Goal: Download file/media

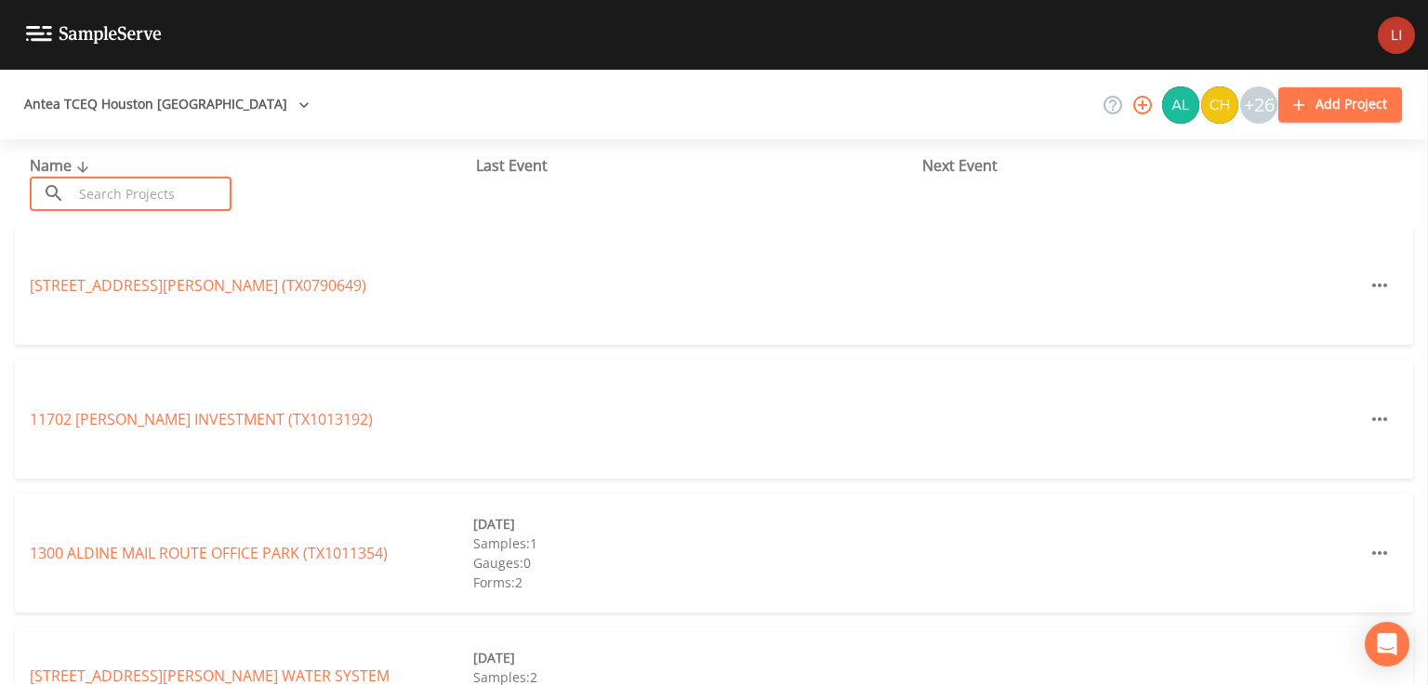
click at [133, 183] on input "text" at bounding box center [152, 194] width 159 height 34
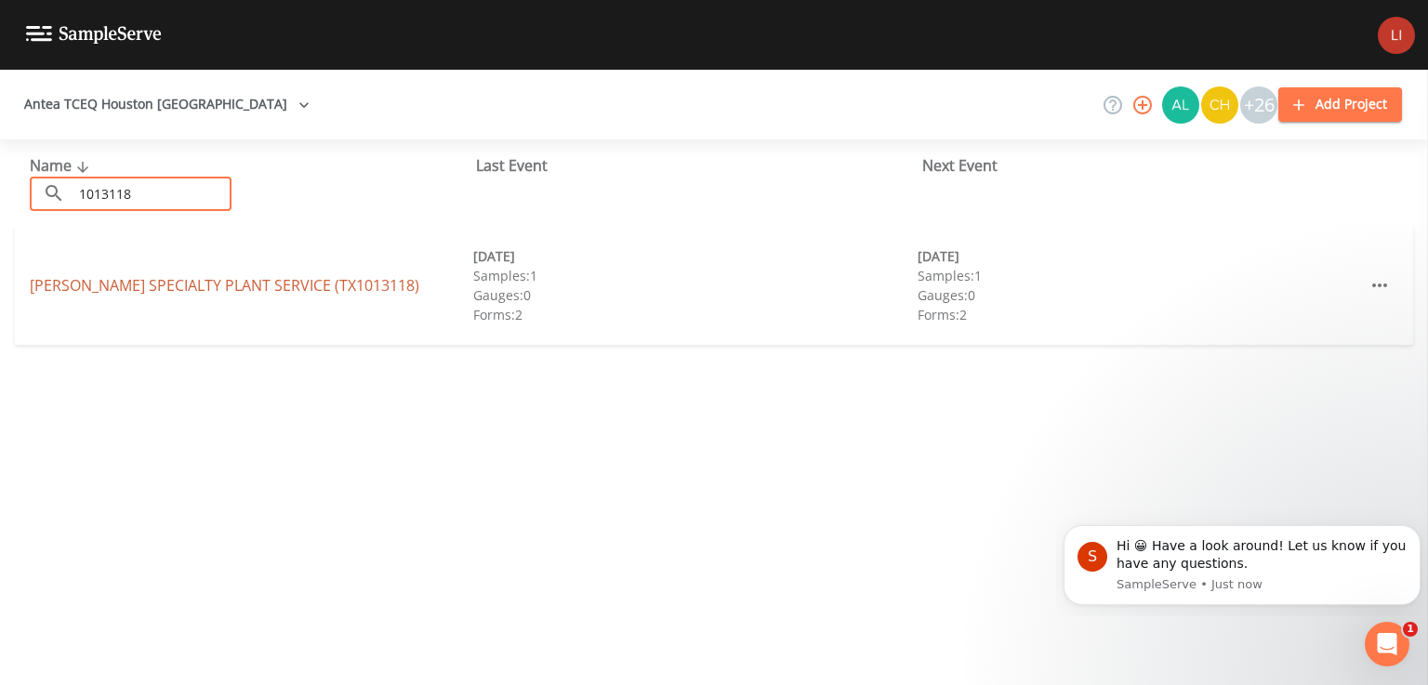
type input "1013118"
click at [138, 295] on link "[PERSON_NAME] SPECIALTY PLANT SERVICE (TX1013118)" at bounding box center [225, 285] width 390 height 20
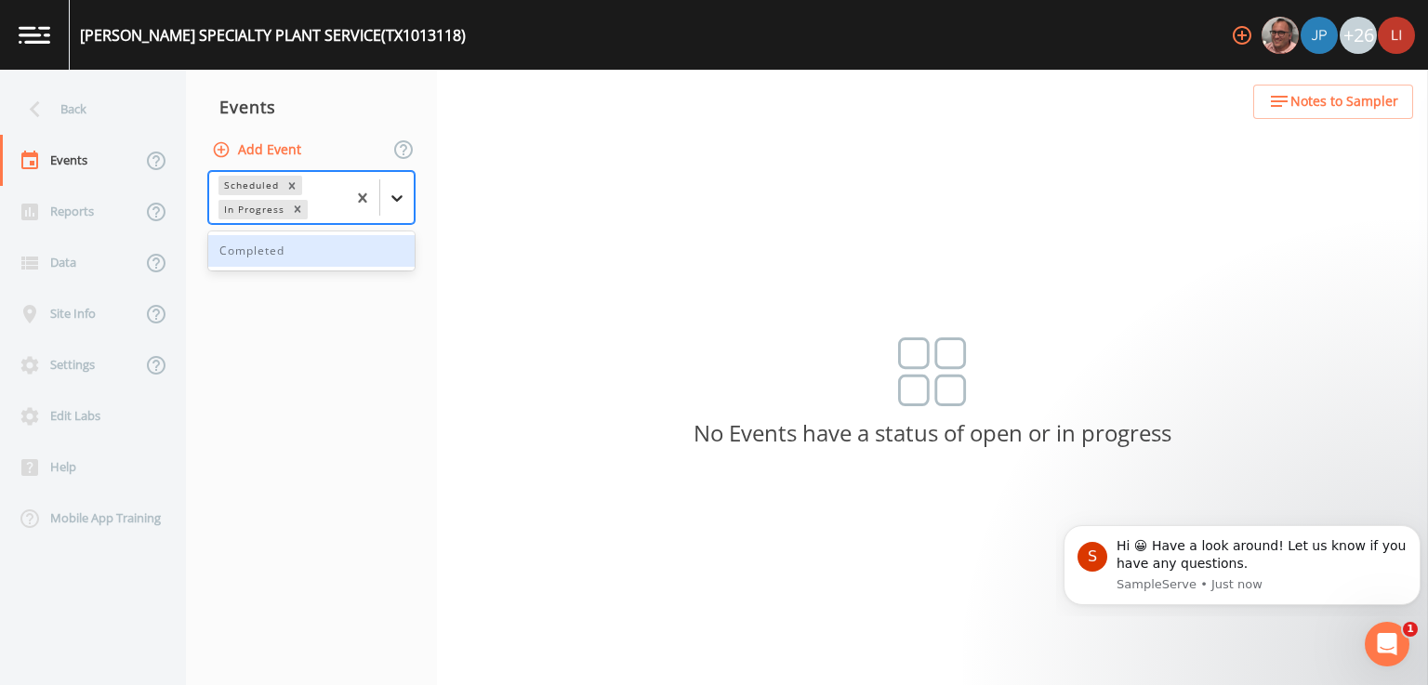
click at [413, 204] on div at bounding box center [396, 197] width 33 height 33
click at [334, 259] on div "Completed" at bounding box center [311, 251] width 206 height 32
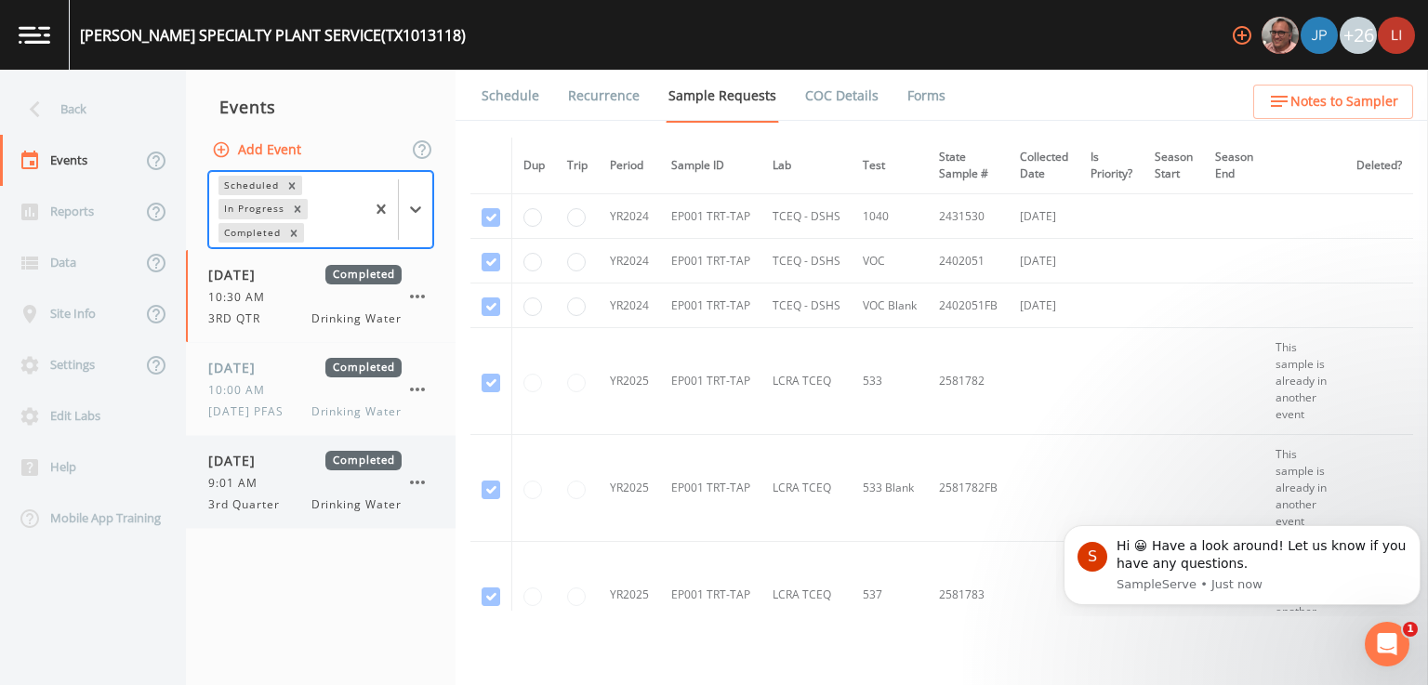
click at [253, 492] on div "[DATE] Completed 9:01 AM 3rd Quarter Drinking Water" at bounding box center [304, 482] width 193 height 62
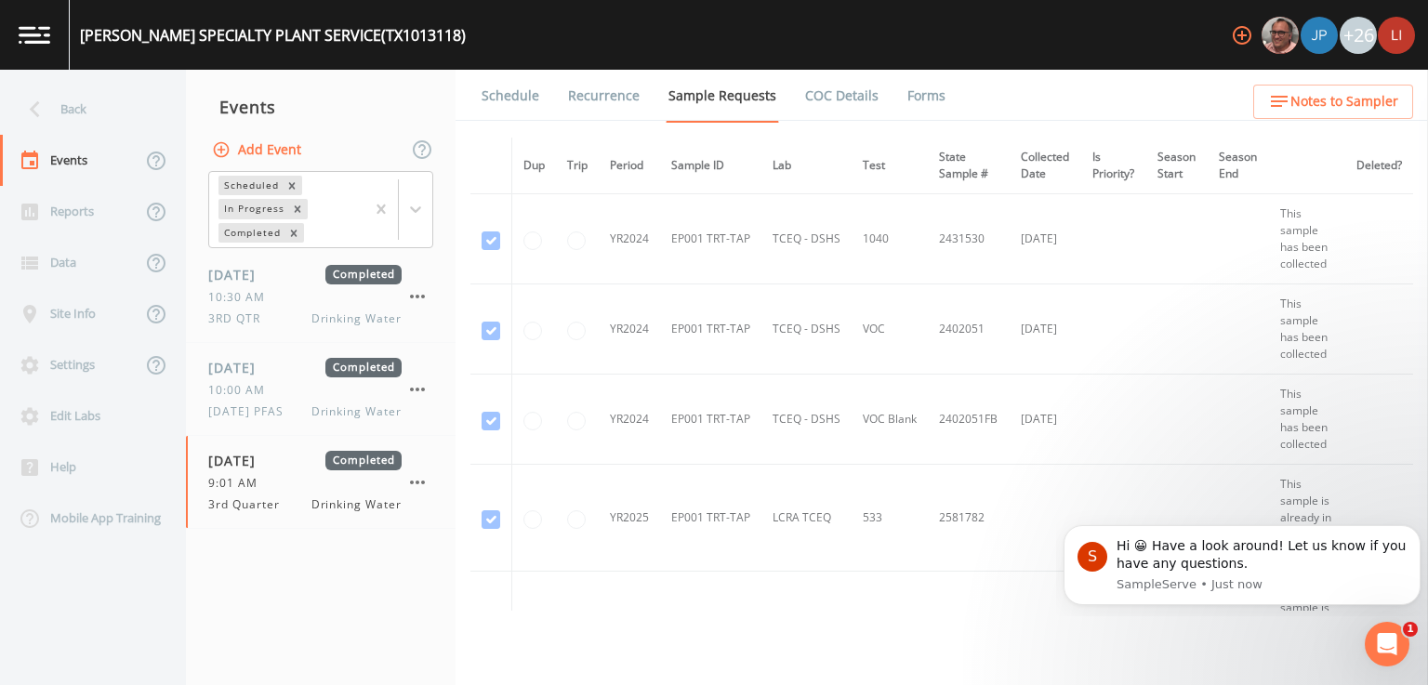
click at [910, 89] on link "Forms" at bounding box center [927, 96] width 44 height 52
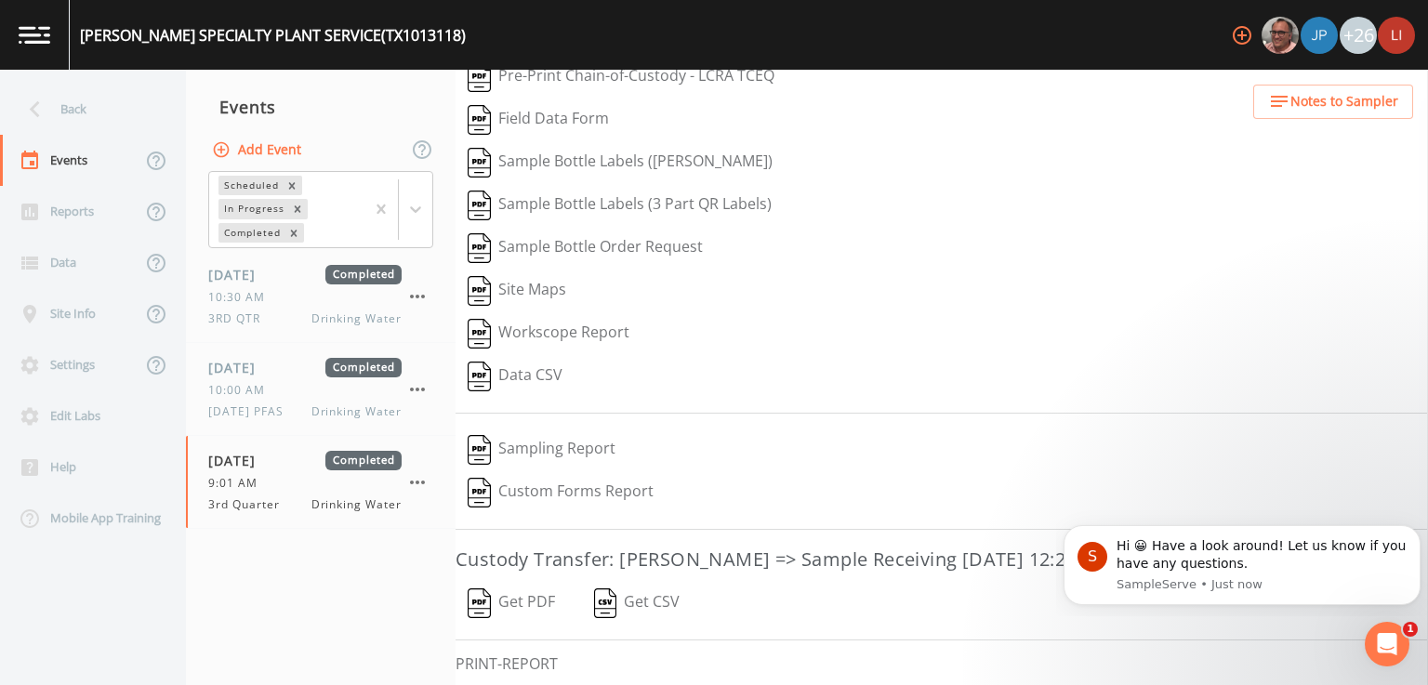
scroll to position [112, 0]
click at [523, 601] on button "Get PDF" at bounding box center [512, 601] width 112 height 43
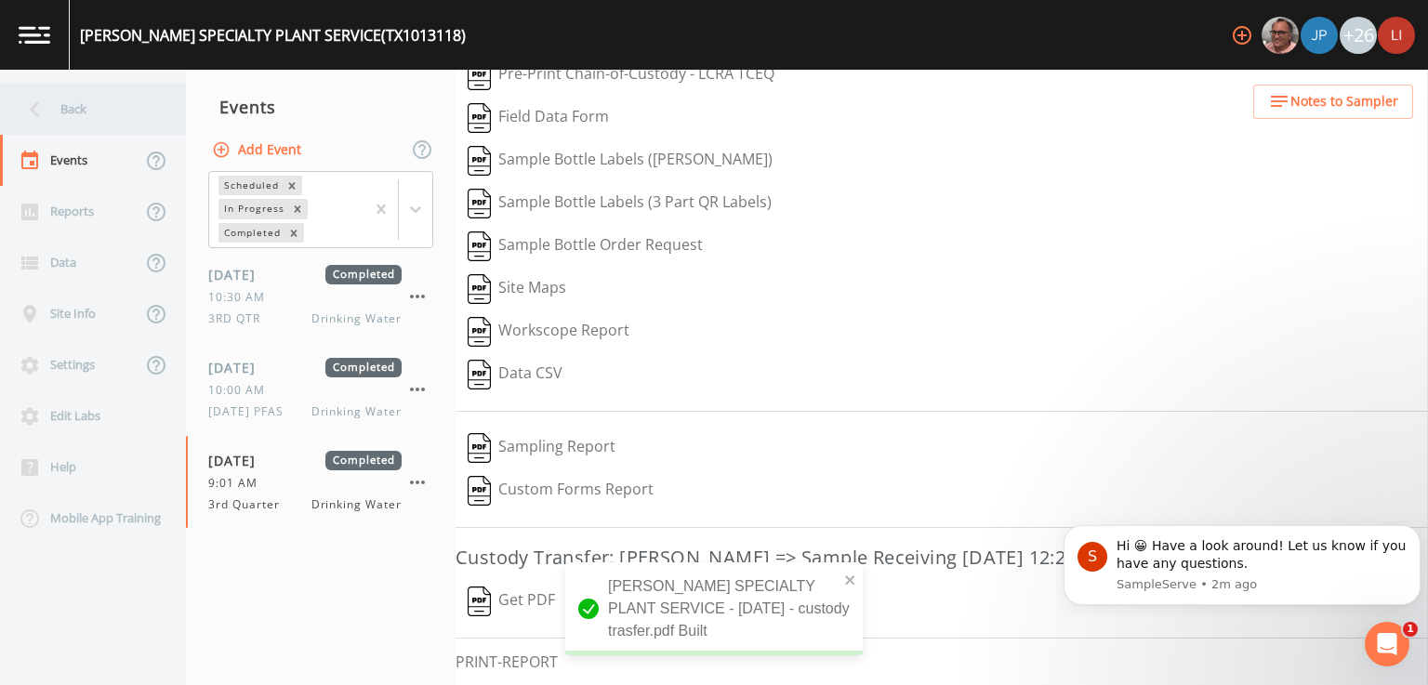
click at [56, 110] on div "Back" at bounding box center [83, 109] width 167 height 51
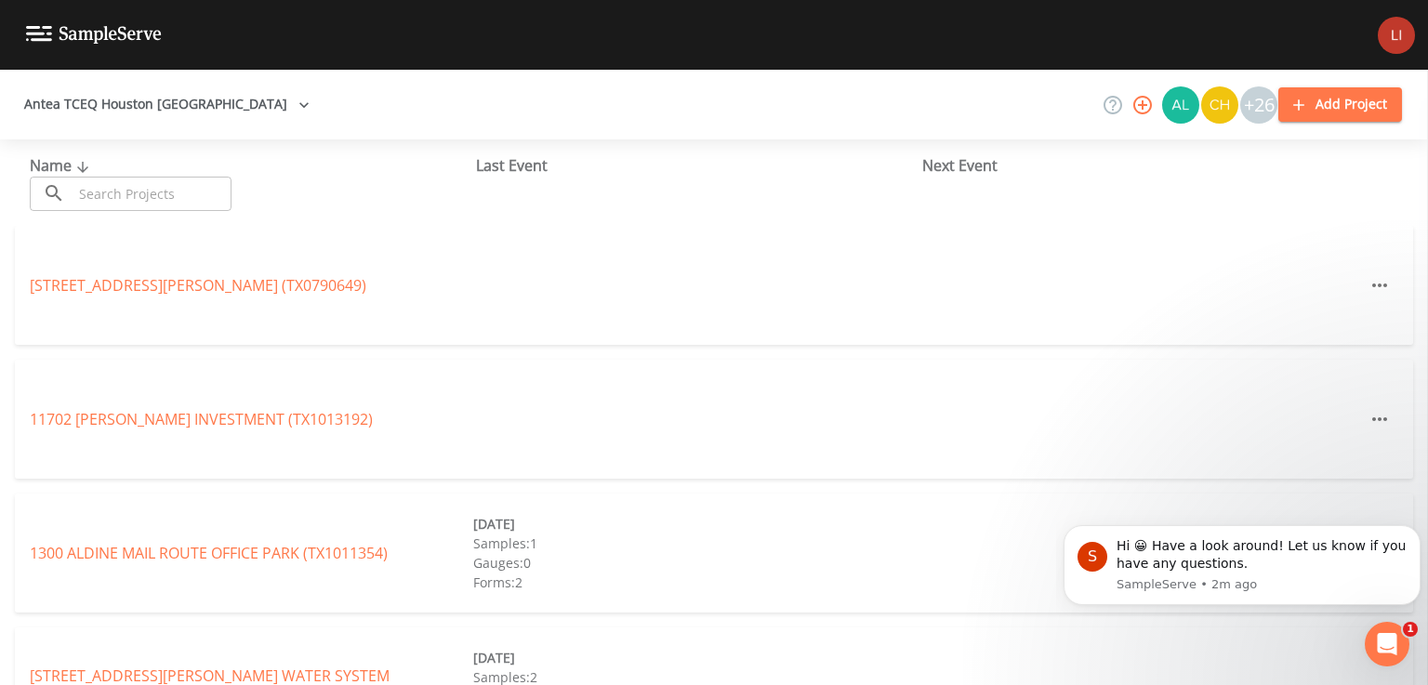
click at [188, 186] on input "text" at bounding box center [152, 194] width 159 height 34
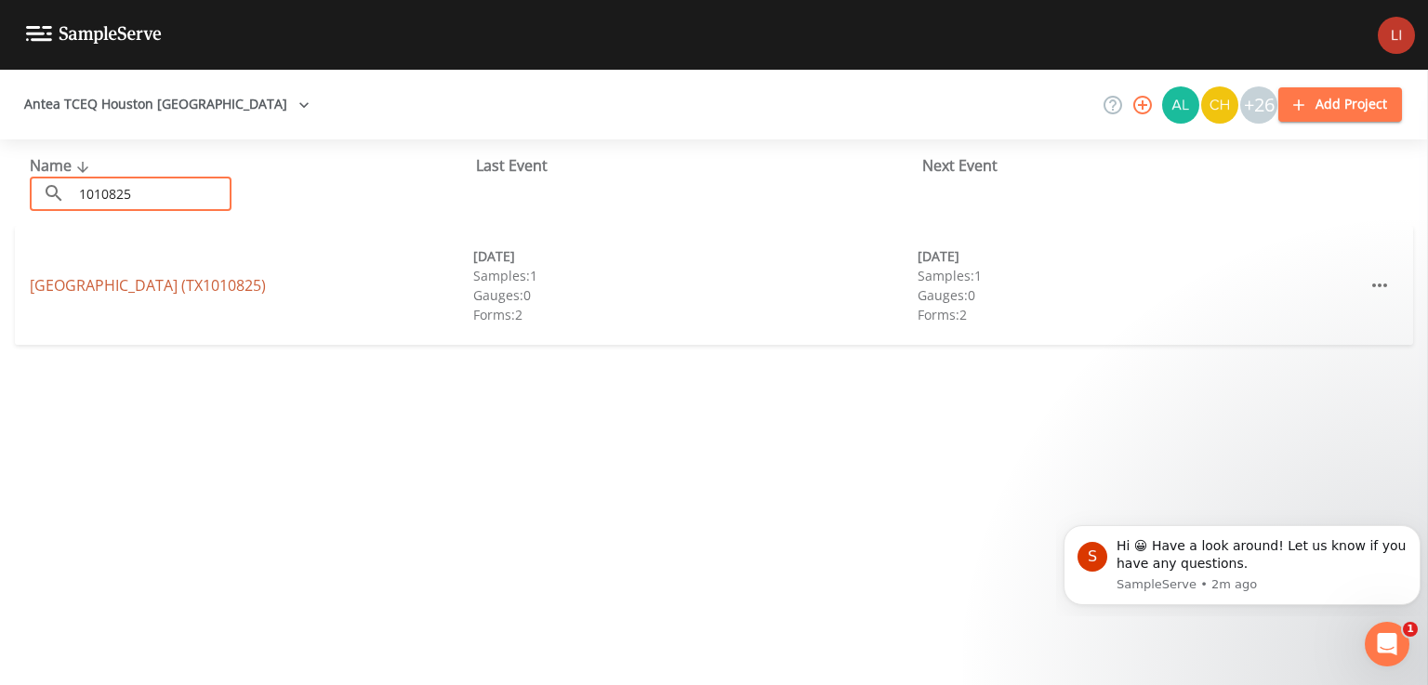
type input "1010825"
click at [165, 290] on link "[GEOGRAPHIC_DATA] (TX1010825)" at bounding box center [148, 285] width 236 height 20
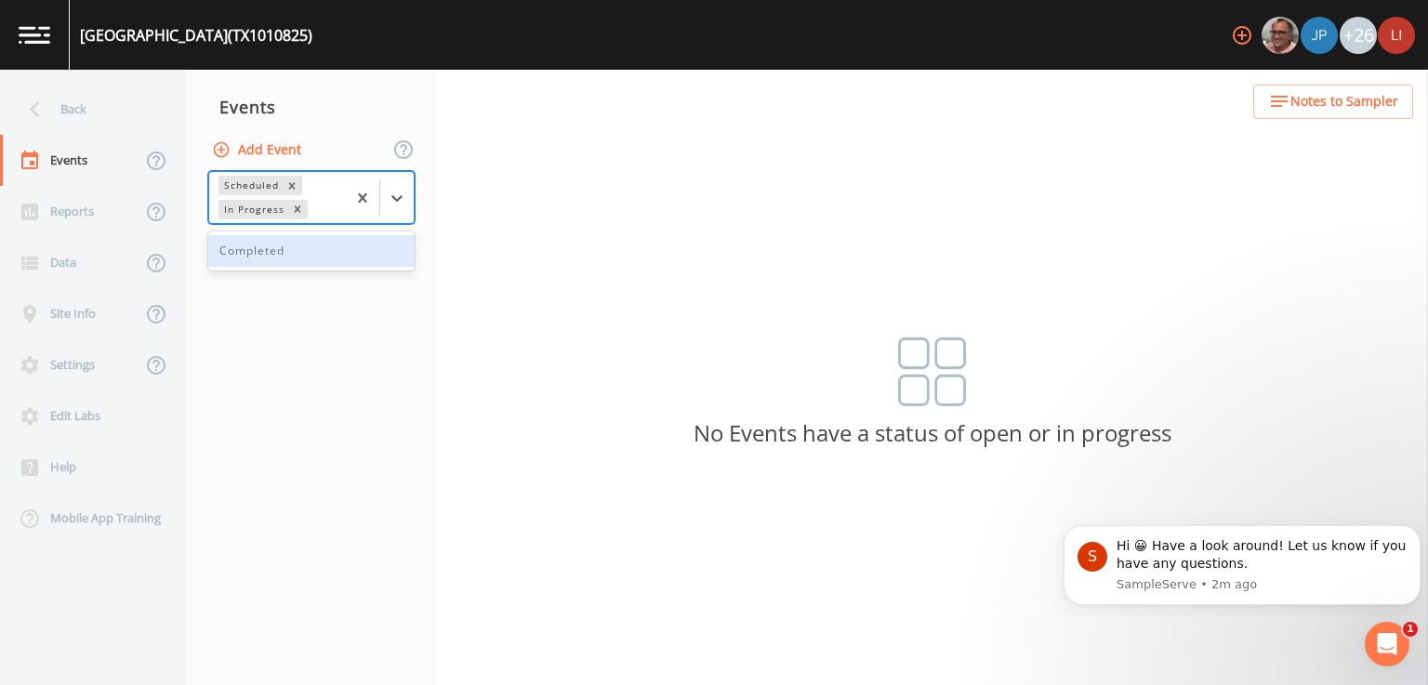
drag, startPoint x: 392, startPoint y: 204, endPoint x: 336, endPoint y: 251, distance: 73.9
click at [336, 224] on div "1 result available. Use Up and Down to choose options, press Enter to select th…" at bounding box center [311, 197] width 206 height 53
click at [336, 251] on div "Completed" at bounding box center [311, 251] width 206 height 32
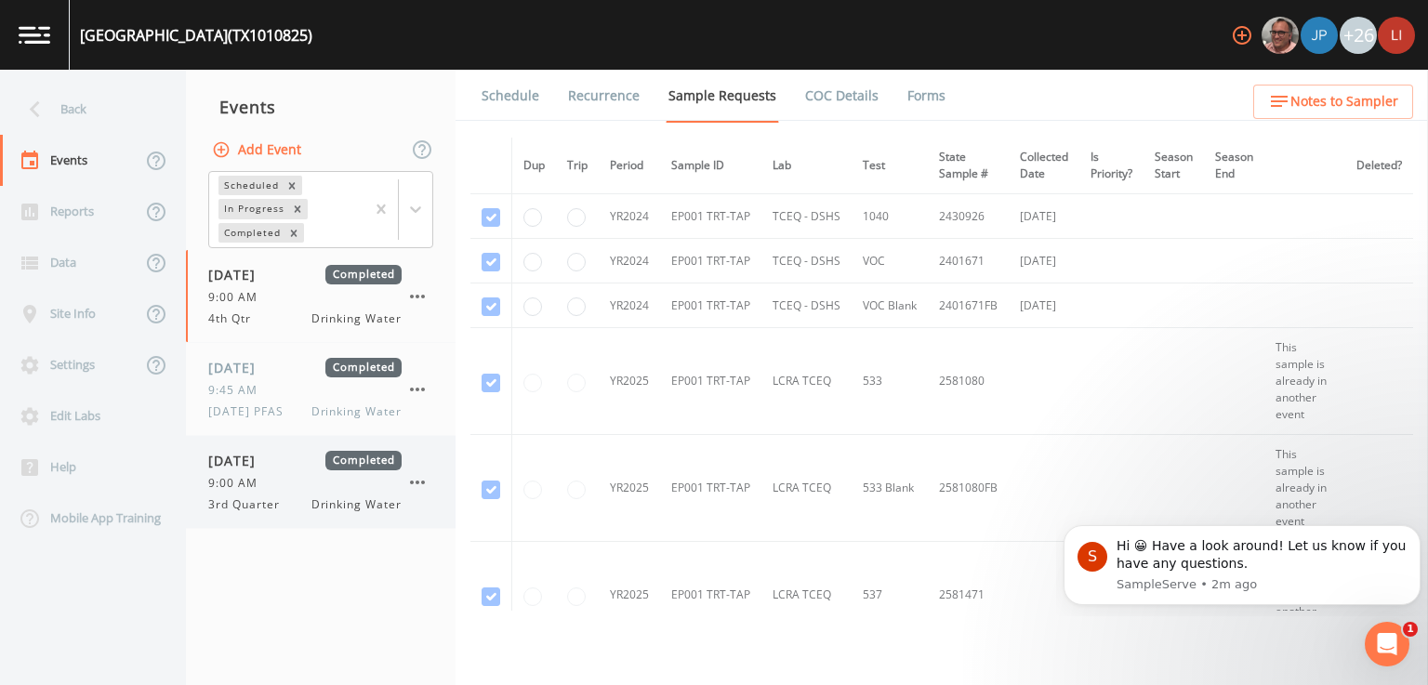
click at [265, 491] on span "9:00 AM" at bounding box center [238, 483] width 60 height 17
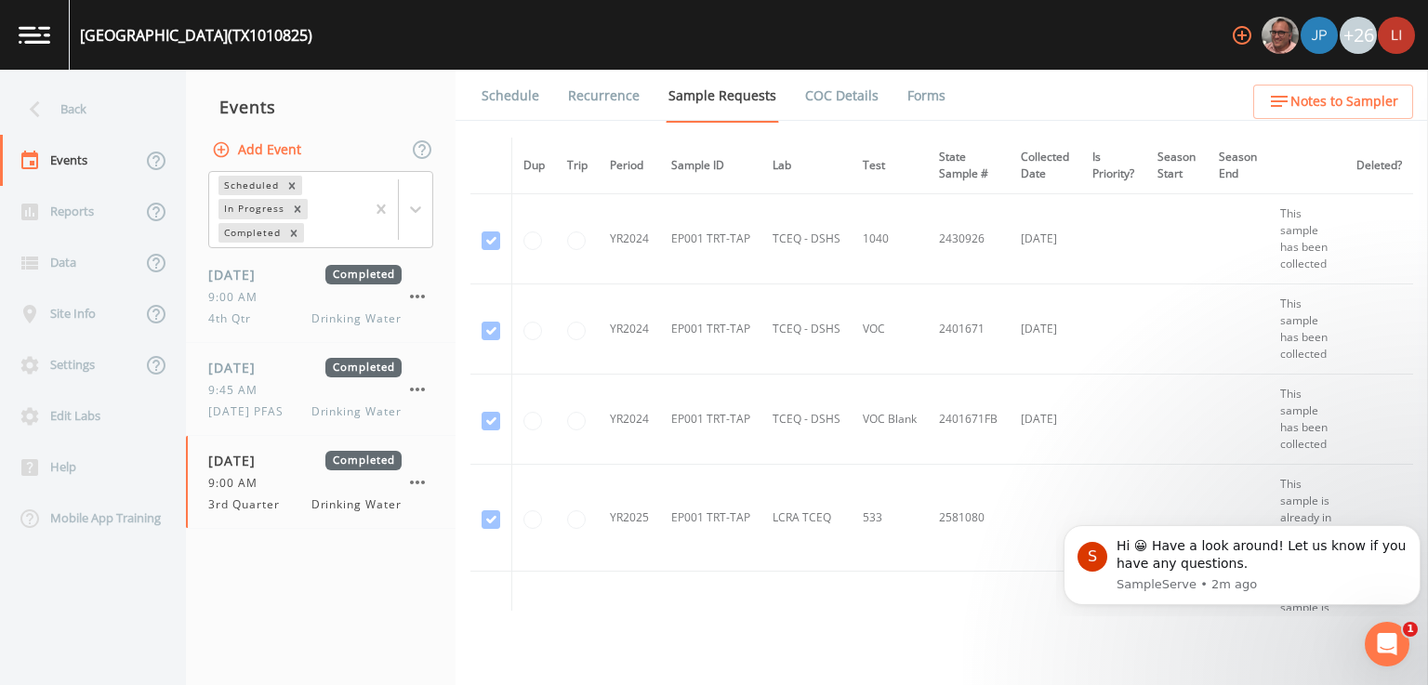
click at [916, 98] on link "Forms" at bounding box center [927, 96] width 44 height 52
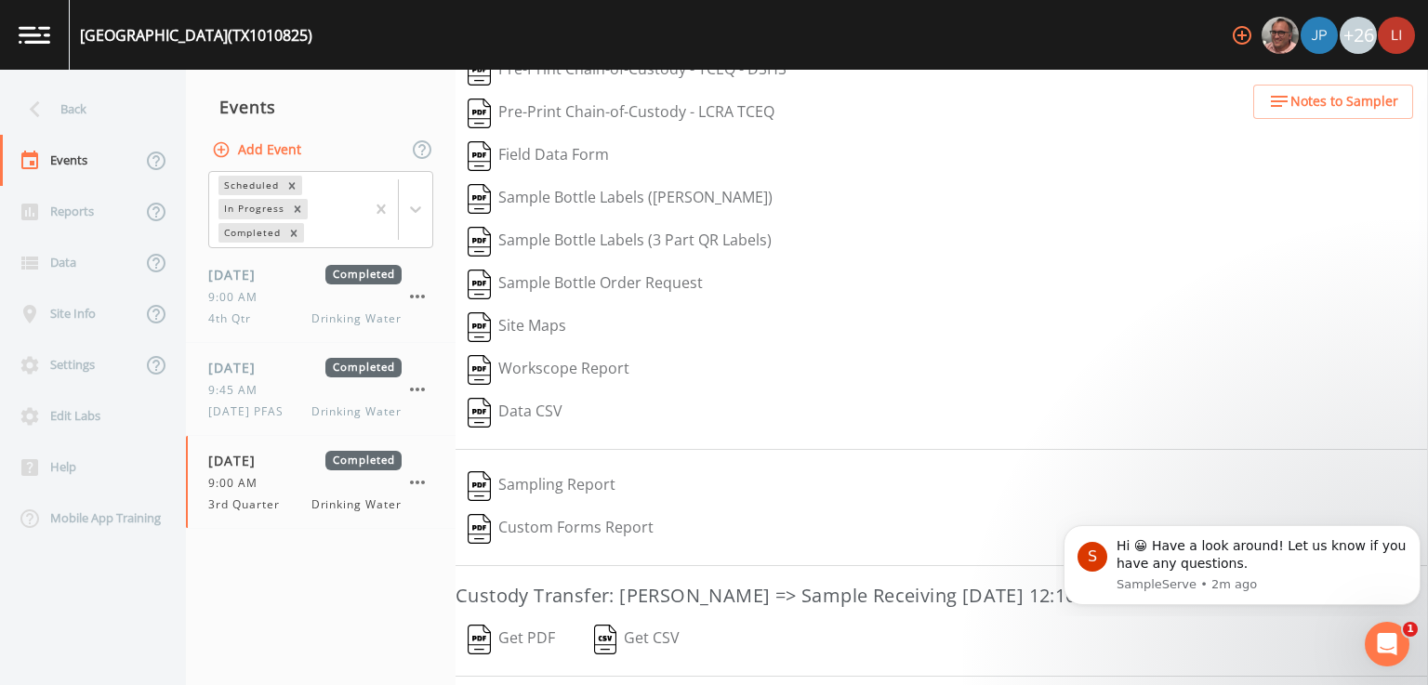
scroll to position [74, 0]
click at [528, 636] on button "Get PDF" at bounding box center [512, 638] width 112 height 43
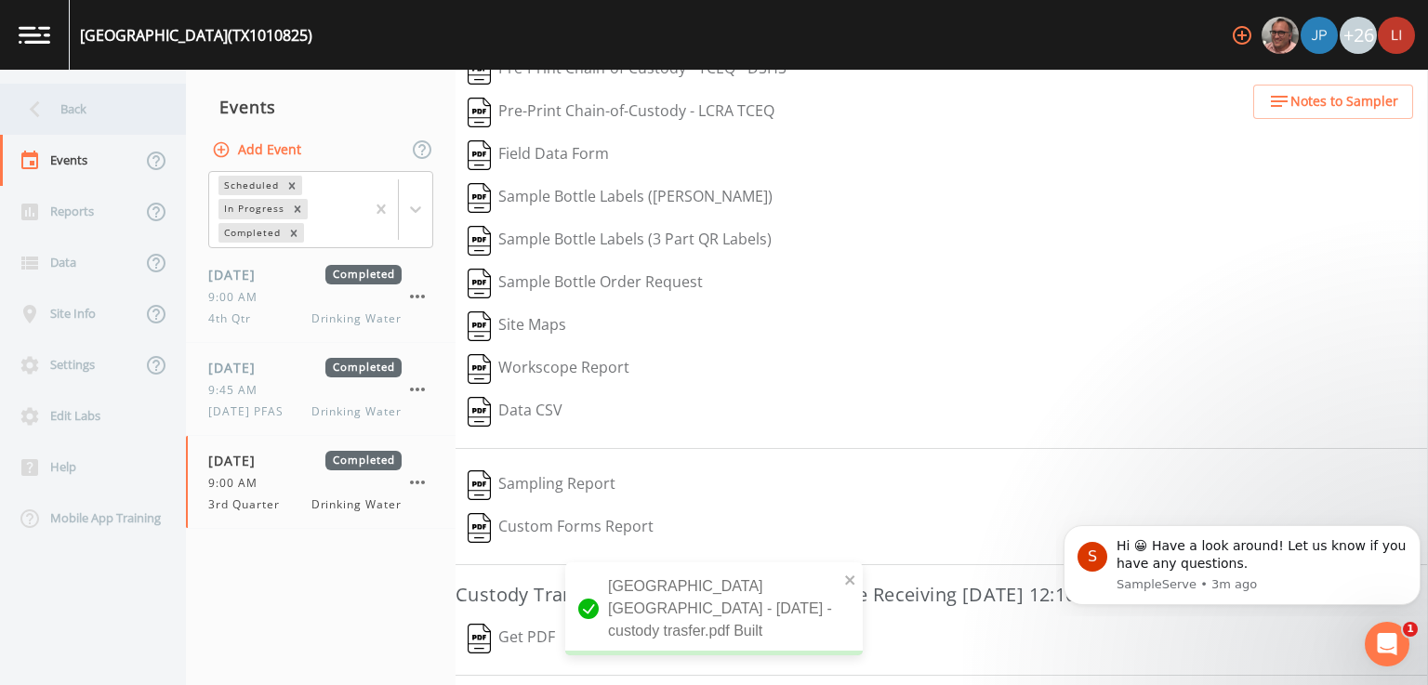
click at [62, 117] on div "Back" at bounding box center [83, 109] width 167 height 51
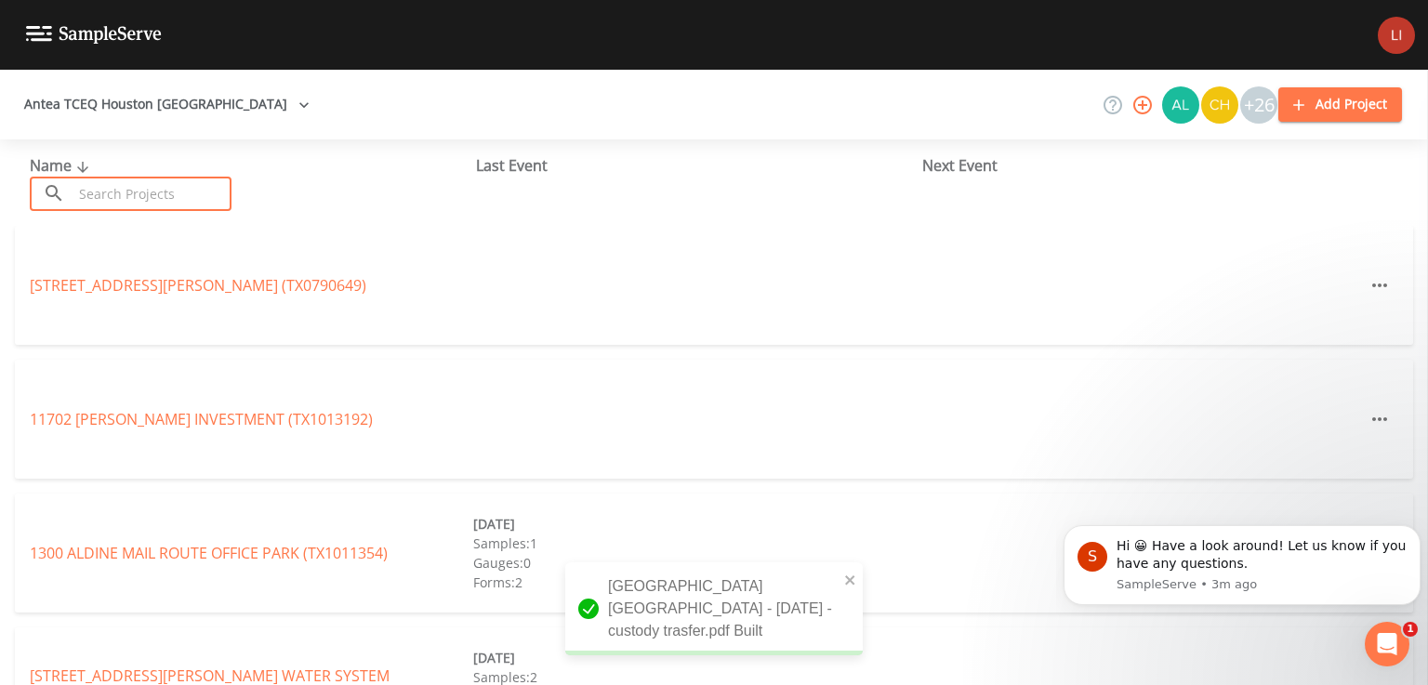
click at [160, 195] on input "text" at bounding box center [152, 194] width 159 height 34
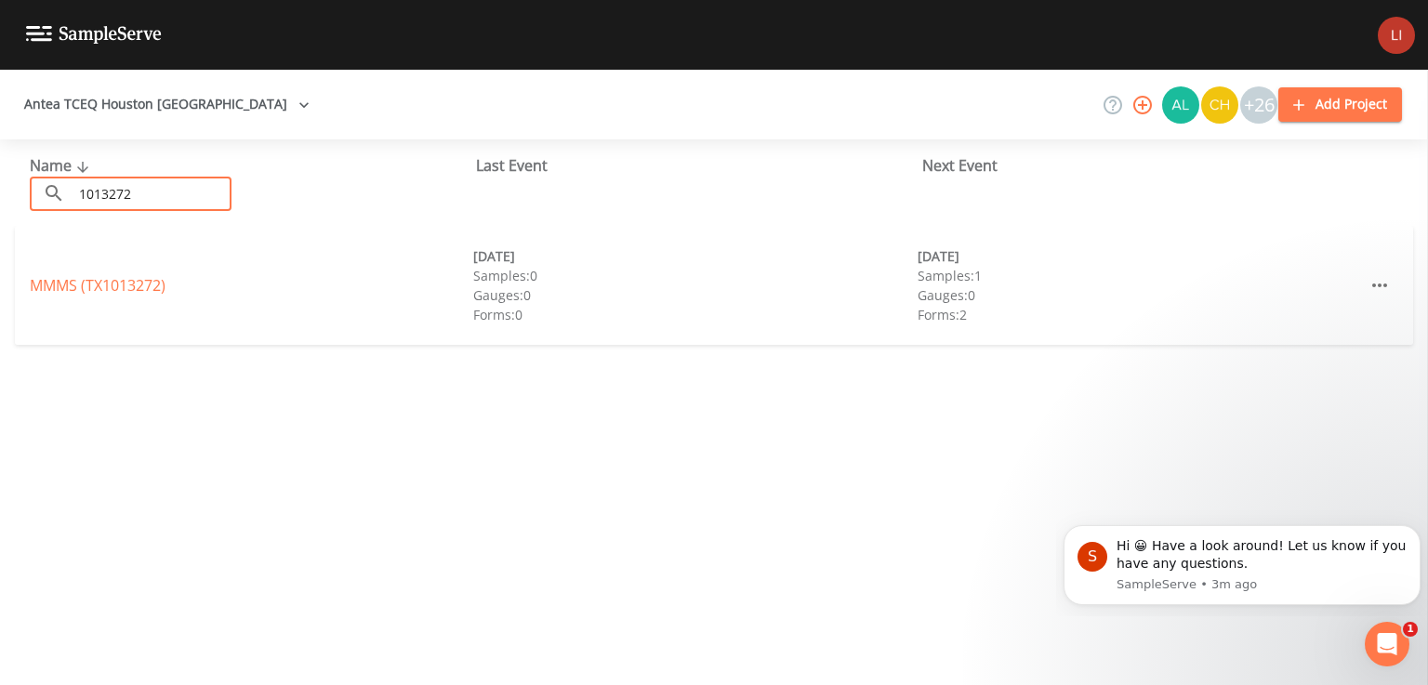
type input "1013272"
click at [97, 296] on div "MMMS (TX1013272)" at bounding box center [251, 285] width 443 height 22
click at [99, 292] on link "MMMS (TX1013272)" at bounding box center [98, 285] width 136 height 20
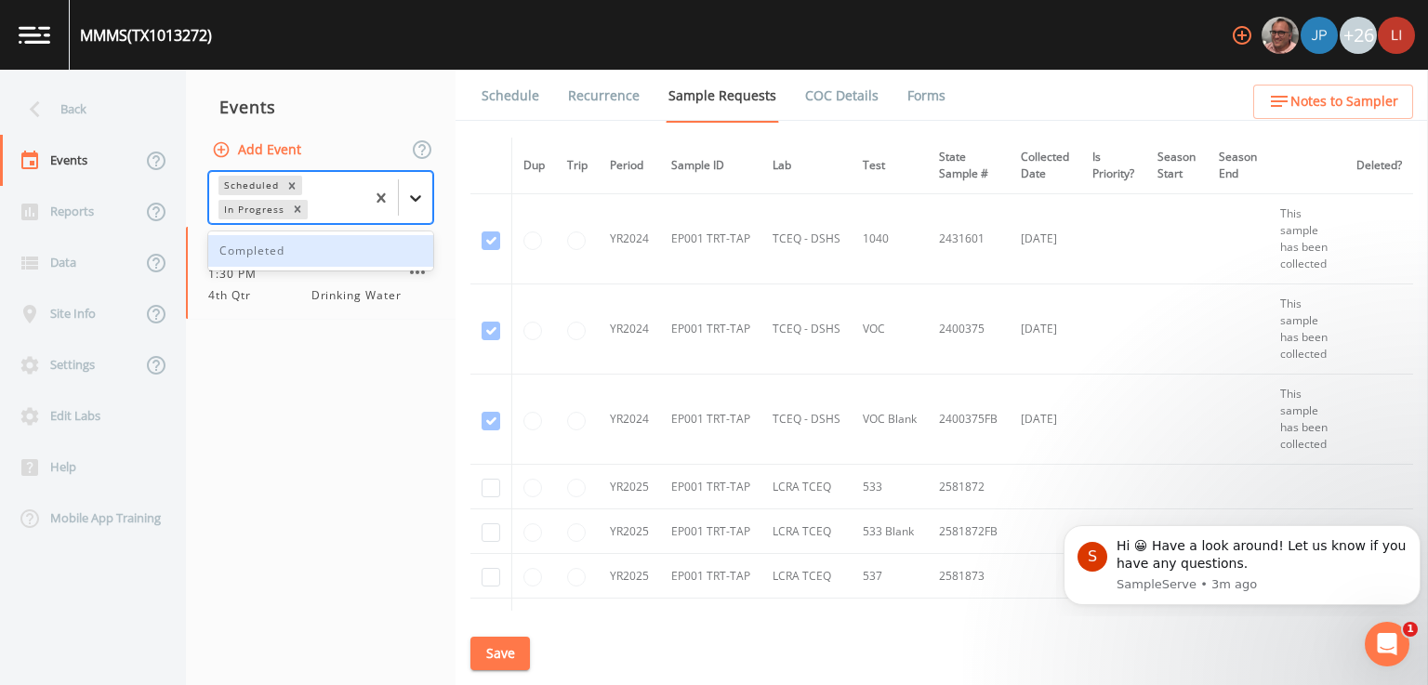
click at [415, 194] on icon at bounding box center [415, 198] width 19 height 19
click at [343, 250] on div "Completed" at bounding box center [320, 251] width 225 height 32
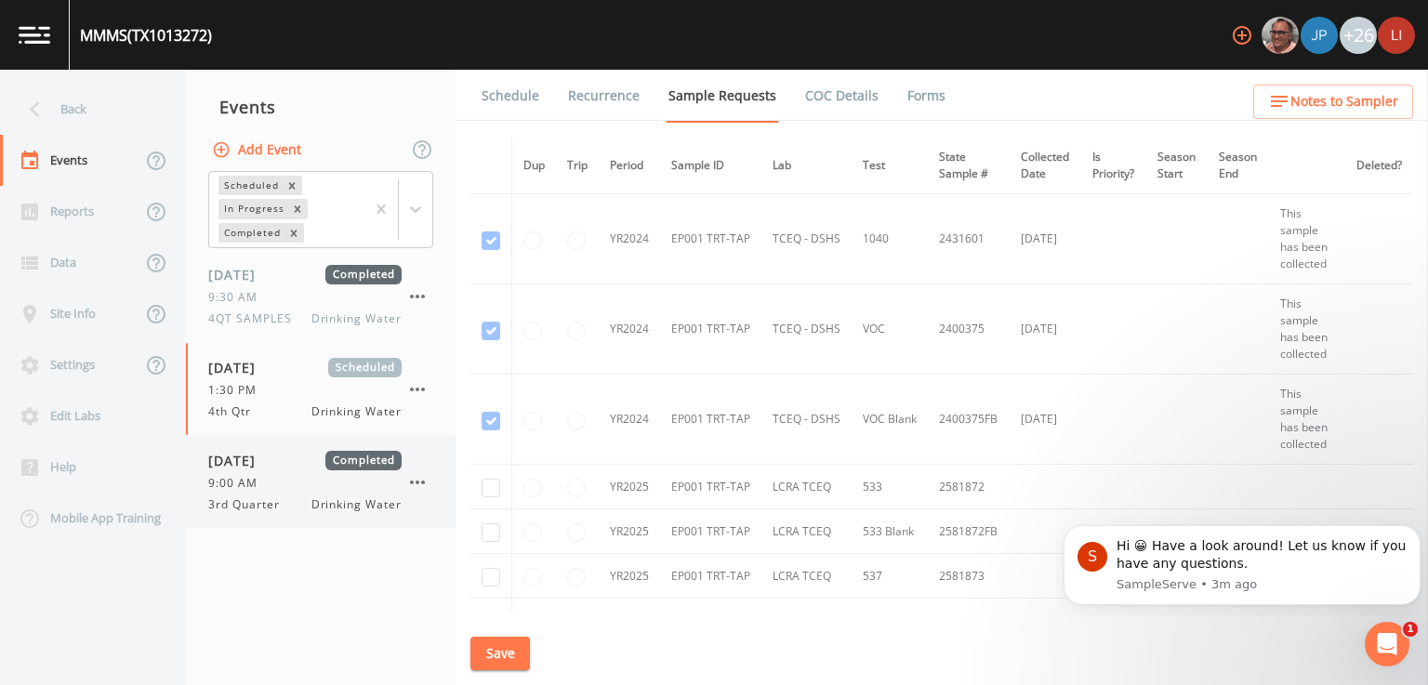
click at [271, 507] on span "3rd Quarter" at bounding box center [249, 504] width 83 height 17
click at [909, 86] on link "Forms" at bounding box center [927, 96] width 44 height 52
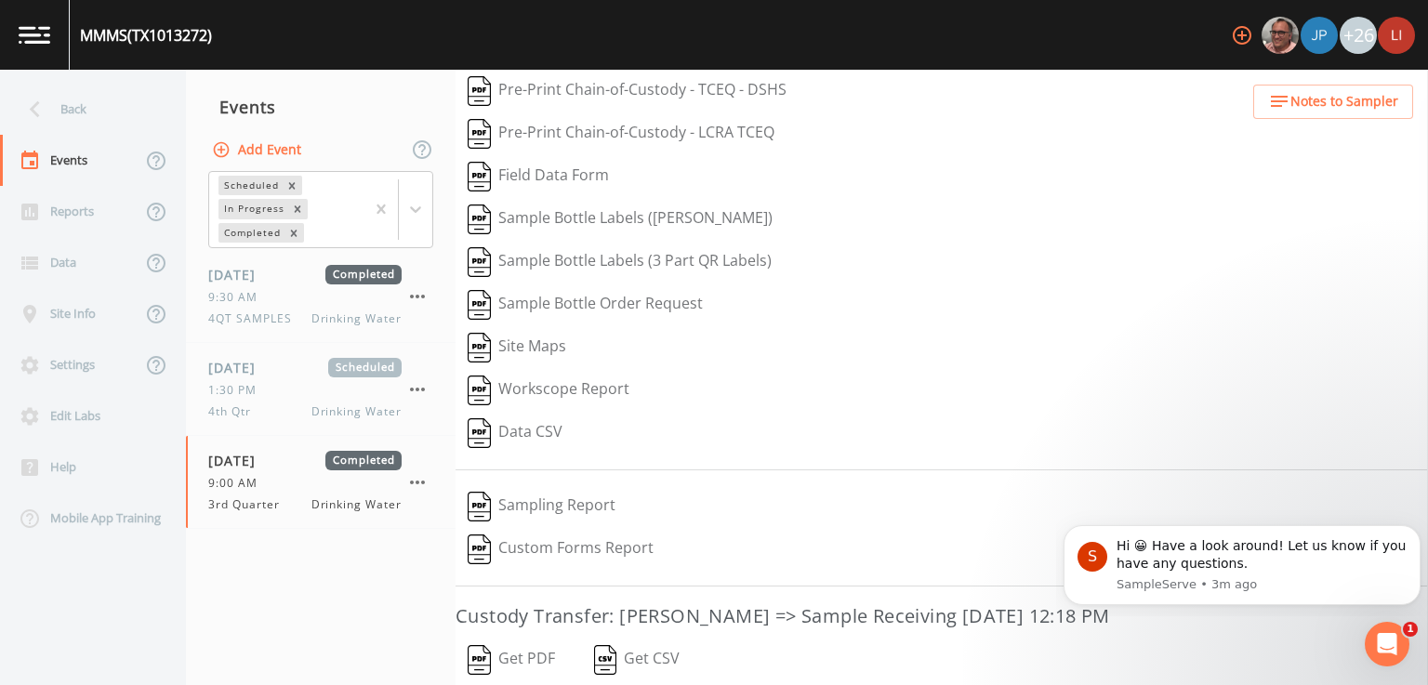
scroll to position [112, 0]
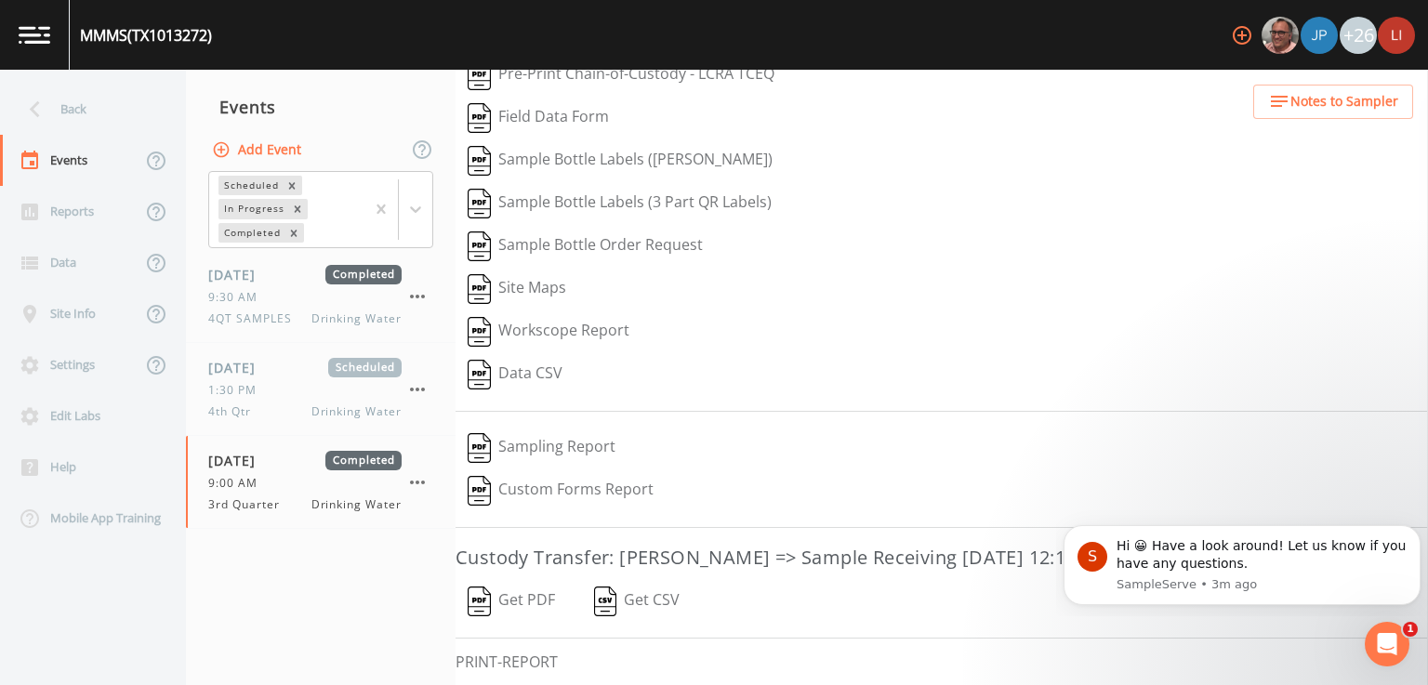
click at [513, 595] on button "Get PDF" at bounding box center [512, 601] width 112 height 43
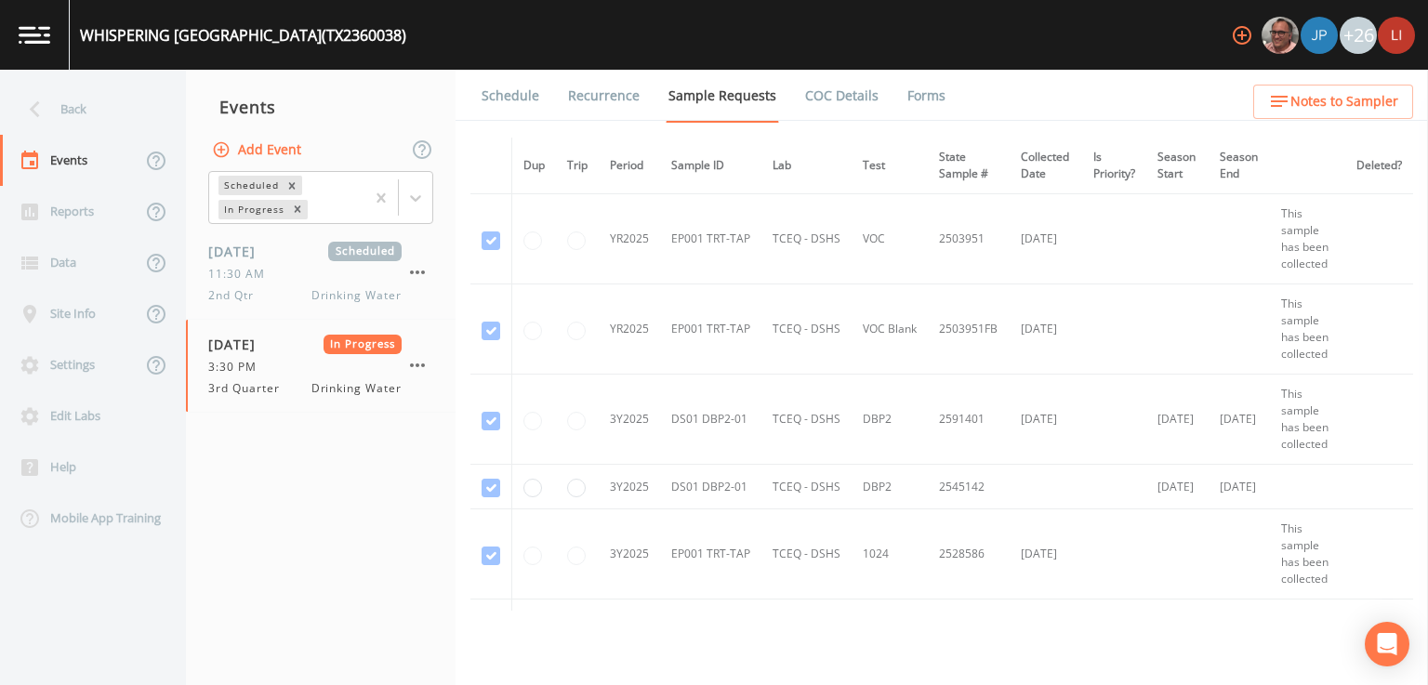
click at [928, 97] on link "Forms" at bounding box center [927, 96] width 44 height 52
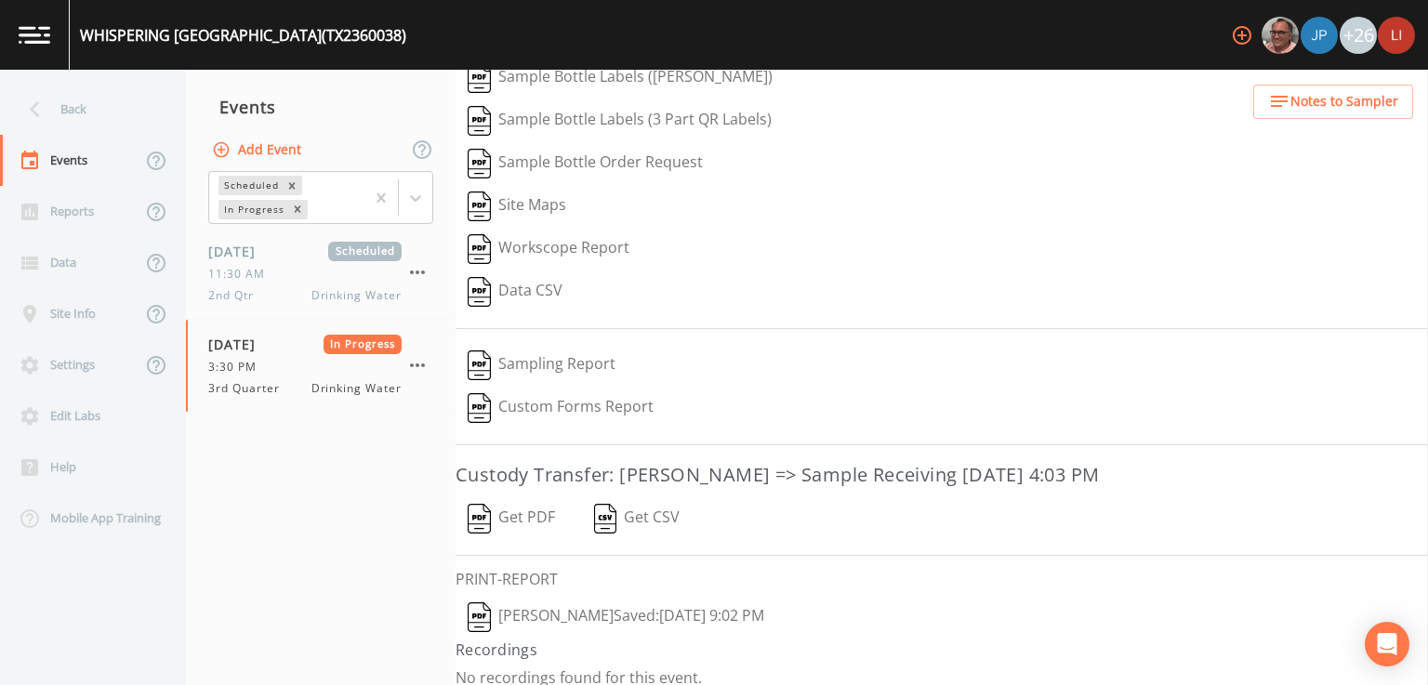
scroll to position [163, 0]
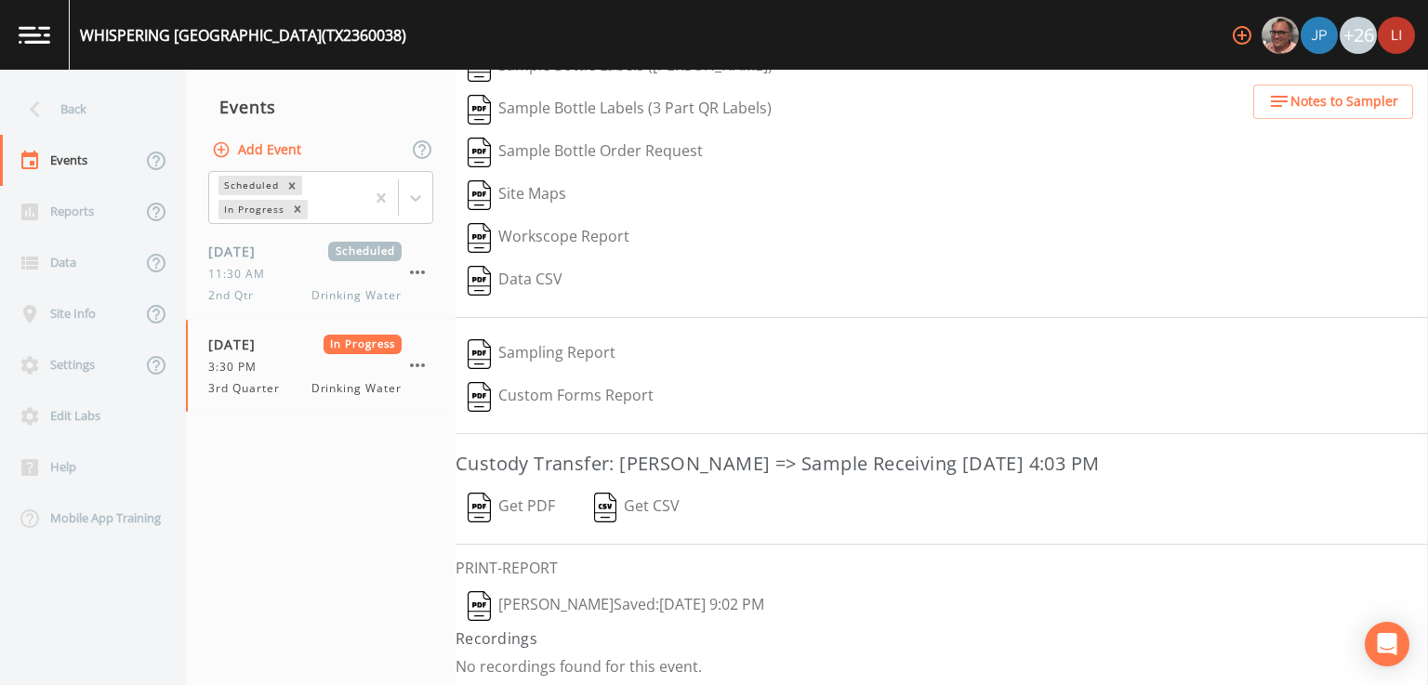
click at [585, 598] on button "Deon brooks  Saved: September 23, 2025 9:02 PM" at bounding box center [616, 606] width 321 height 43
